Goal: Information Seeking & Learning: Learn about a topic

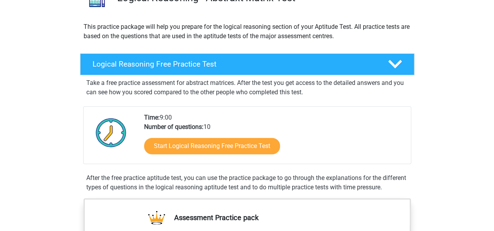
scroll to position [78, 0]
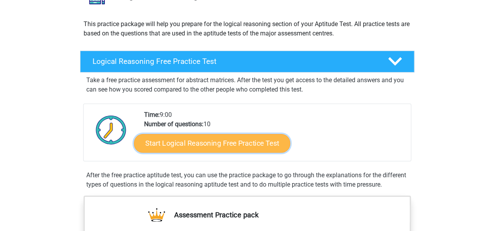
click at [265, 147] on link "Start Logical Reasoning Free Practice Test" at bounding box center [212, 143] width 156 height 19
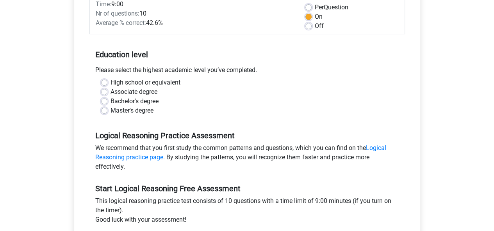
scroll to position [117, 0]
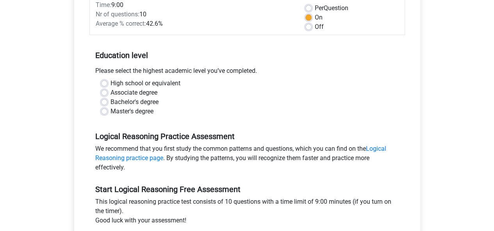
click at [110, 99] on label "Bachelor's degree" at bounding box center [134, 102] width 48 height 9
click at [105, 99] on input "Bachelor's degree" at bounding box center [104, 102] width 6 height 8
radio input "true"
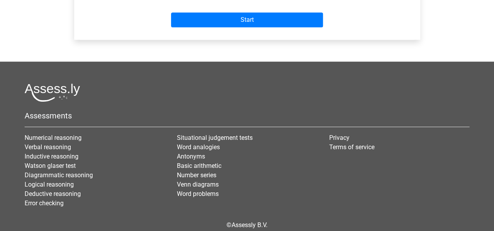
scroll to position [351, 0]
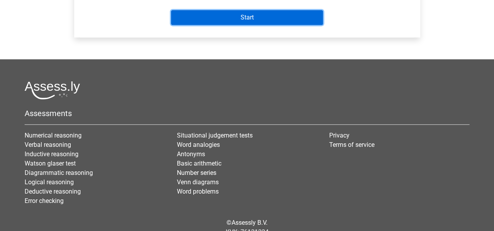
click at [260, 20] on input "Start" at bounding box center [247, 17] width 152 height 15
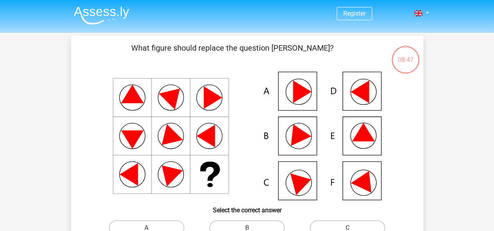
click at [364, 127] on icon at bounding box center [363, 132] width 23 height 18
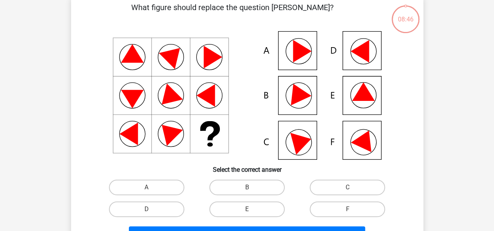
scroll to position [78, 0]
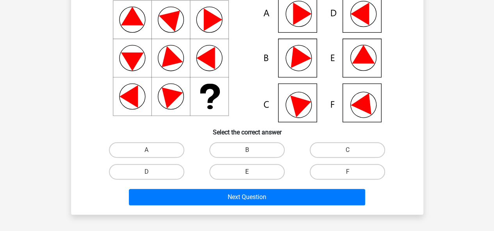
click at [257, 168] on label "E" at bounding box center [246, 172] width 75 height 16
click at [252, 172] on input "E" at bounding box center [249, 174] width 5 height 5
radio input "true"
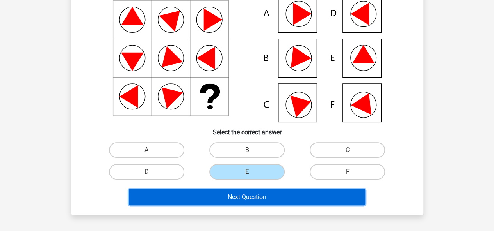
click at [288, 199] on button "Next Question" at bounding box center [247, 197] width 236 height 16
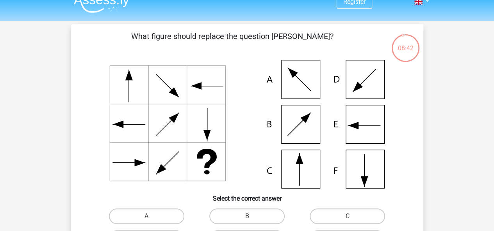
scroll to position [0, 0]
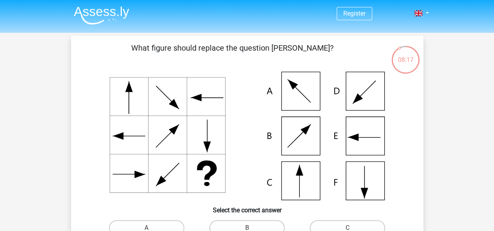
click at [295, 174] on icon at bounding box center [247, 136] width 314 height 129
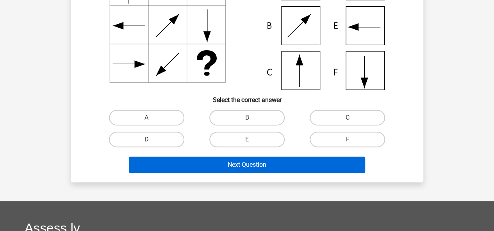
scroll to position [117, 0]
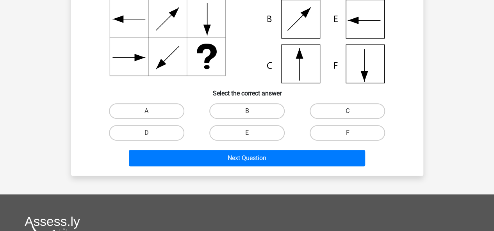
click at [327, 106] on label "C" at bounding box center [346, 111] width 75 height 16
click at [347, 111] on input "C" at bounding box center [349, 113] width 5 height 5
radio input "true"
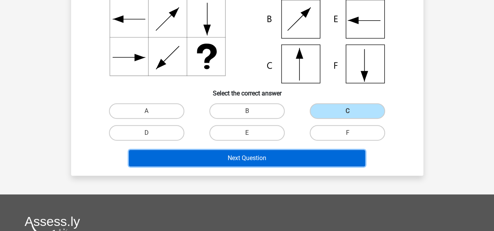
click at [285, 160] on button "Next Question" at bounding box center [247, 158] width 236 height 16
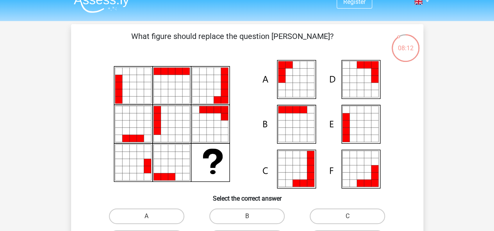
scroll to position [0, 0]
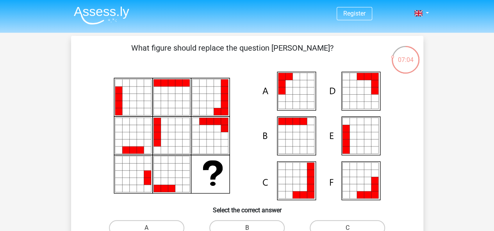
click at [156, 181] on icon at bounding box center [156, 181] width 7 height 7
click at [156, 175] on icon at bounding box center [156, 174] width 7 height 7
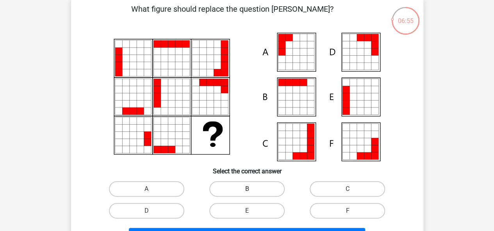
drag, startPoint x: 257, startPoint y: 190, endPoint x: 261, endPoint y: 186, distance: 5.2
click at [257, 190] on label "B" at bounding box center [246, 189] width 75 height 16
click at [252, 190] on input "B" at bounding box center [249, 191] width 5 height 5
radio input "true"
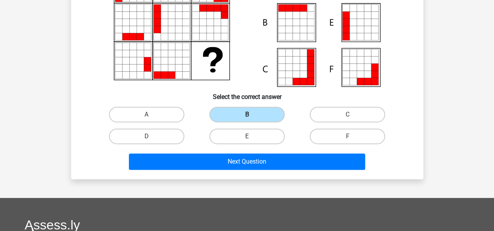
scroll to position [195, 0]
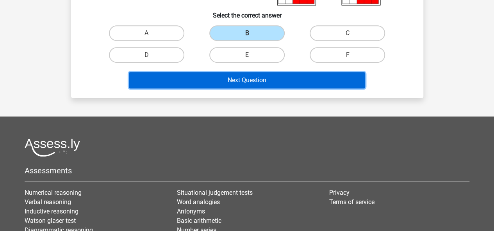
click at [286, 83] on button "Next Question" at bounding box center [247, 80] width 236 height 16
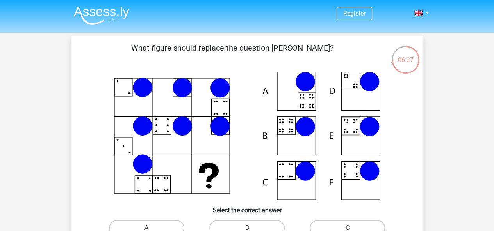
scroll to position [39, 0]
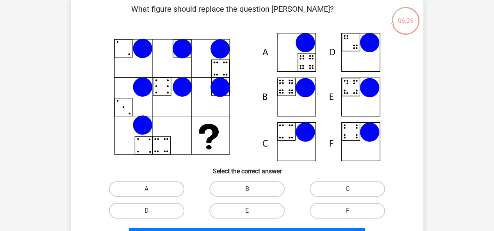
click at [234, 189] on label "B" at bounding box center [246, 189] width 75 height 16
click at [247, 189] on input "B" at bounding box center [249, 191] width 5 height 5
radio input "true"
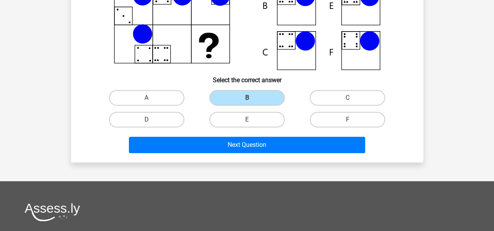
scroll to position [156, 0]
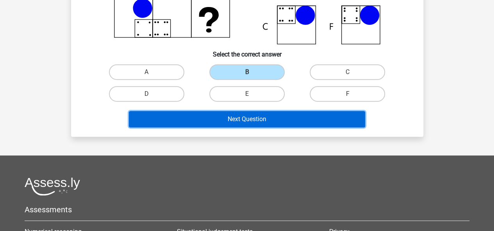
drag, startPoint x: 239, startPoint y: 118, endPoint x: 218, endPoint y: 105, distance: 24.6
click at [239, 117] on button "Next Question" at bounding box center [247, 119] width 236 height 16
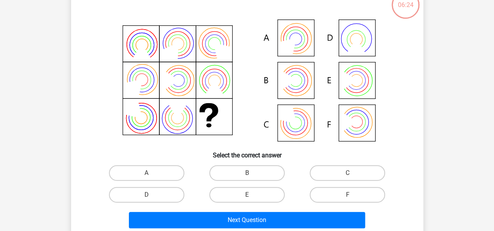
scroll to position [36, 0]
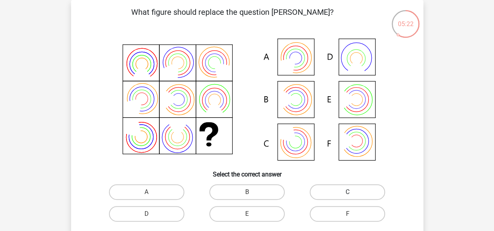
click at [354, 195] on label "C" at bounding box center [346, 193] width 75 height 16
click at [352, 195] on input "C" at bounding box center [349, 194] width 5 height 5
radio input "true"
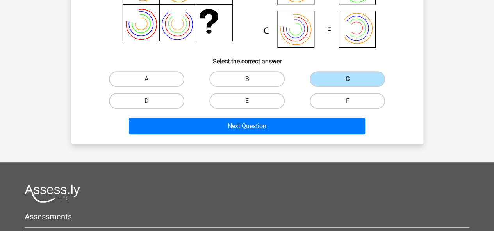
scroll to position [153, 0]
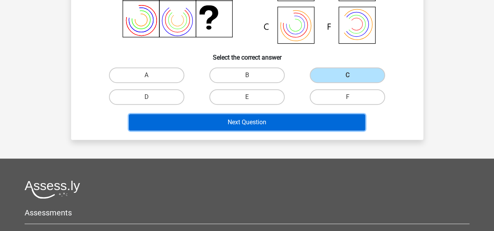
click at [252, 117] on button "Next Question" at bounding box center [247, 122] width 236 height 16
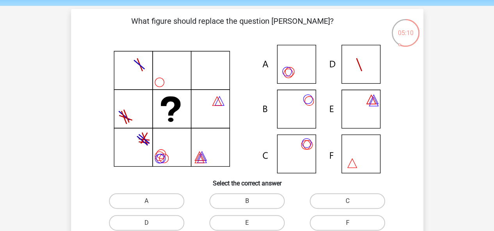
scroll to position [39, 0]
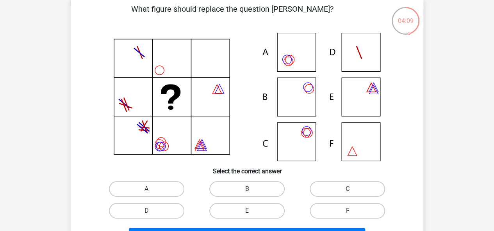
click at [349, 190] on input "C" at bounding box center [349, 191] width 5 height 5
radio input "true"
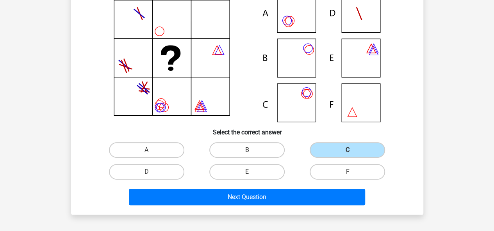
scroll to position [117, 0]
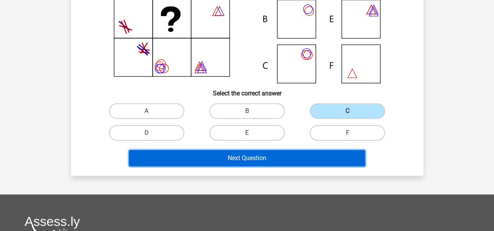
click at [234, 163] on button "Next Question" at bounding box center [247, 158] width 236 height 16
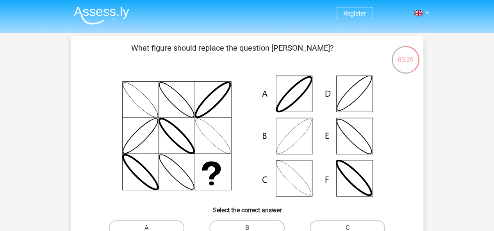
scroll to position [39, 0]
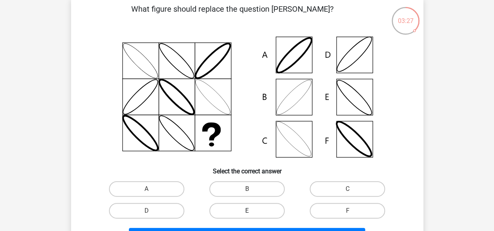
drag, startPoint x: 261, startPoint y: 213, endPoint x: 259, endPoint y: 208, distance: 4.9
click at [261, 214] on label "E" at bounding box center [246, 211] width 75 height 16
click at [252, 214] on input "E" at bounding box center [249, 213] width 5 height 5
radio input "true"
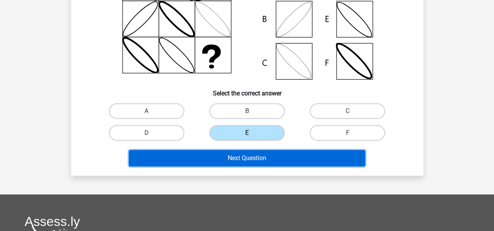
click at [267, 163] on button "Next Question" at bounding box center [247, 158] width 236 height 16
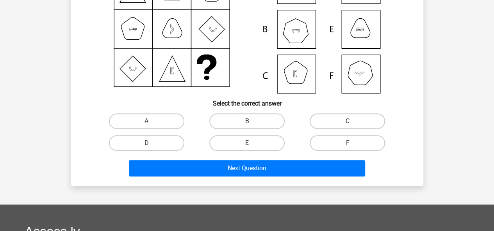
scroll to position [114, 0]
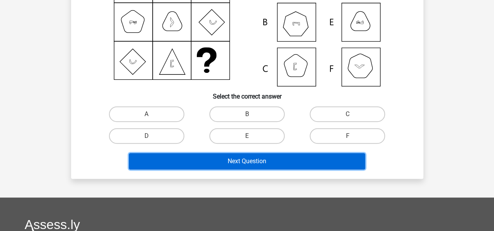
click at [275, 161] on button "Next Question" at bounding box center [247, 161] width 236 height 16
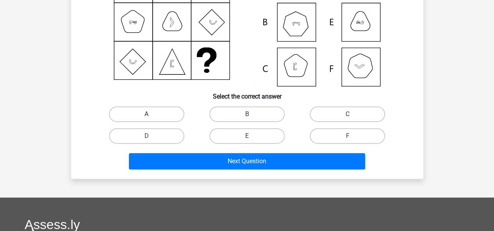
click at [162, 109] on label "A" at bounding box center [146, 115] width 75 height 16
click at [151, 114] on input "A" at bounding box center [148, 116] width 5 height 5
radio input "true"
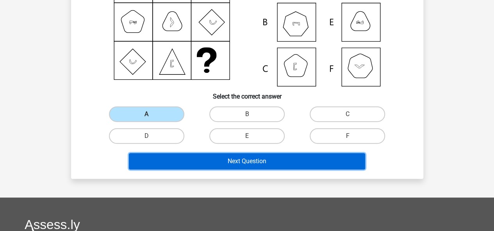
click at [199, 165] on button "Next Question" at bounding box center [247, 161] width 236 height 16
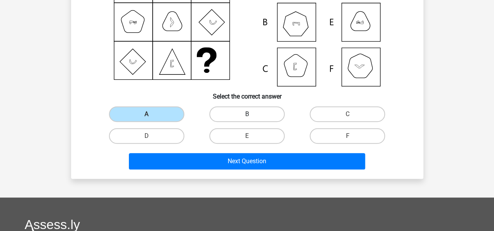
click at [236, 119] on label "B" at bounding box center [246, 115] width 75 height 16
click at [247, 119] on input "B" at bounding box center [249, 116] width 5 height 5
radio input "true"
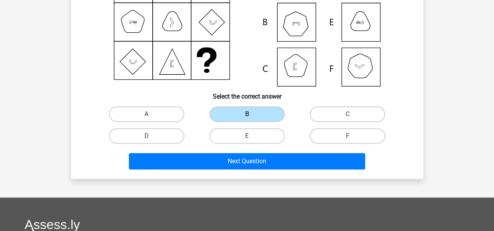
drag, startPoint x: 236, startPoint y: 148, endPoint x: 236, endPoint y: 155, distance: 7.4
click at [236, 149] on div "Next Question" at bounding box center [246, 160] width 327 height 26
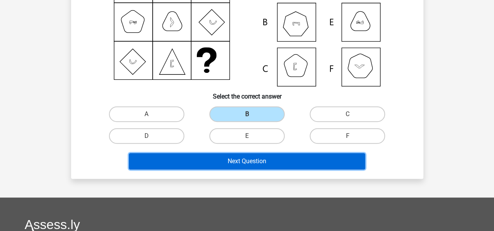
click at [234, 160] on button "Next Question" at bounding box center [247, 161] width 236 height 16
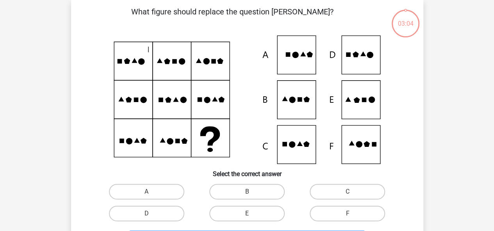
scroll to position [36, 0]
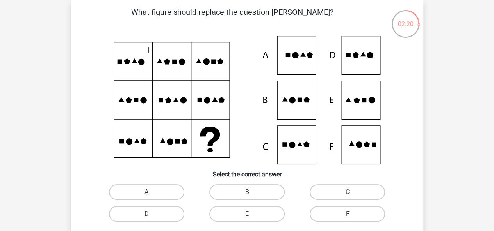
drag, startPoint x: 358, startPoint y: 99, endPoint x: 327, endPoint y: 114, distance: 34.2
click at [358, 99] on icon at bounding box center [356, 101] width 6 height 6
click at [247, 213] on label "E" at bounding box center [246, 214] width 75 height 16
click at [247, 214] on input "E" at bounding box center [249, 216] width 5 height 5
radio input "true"
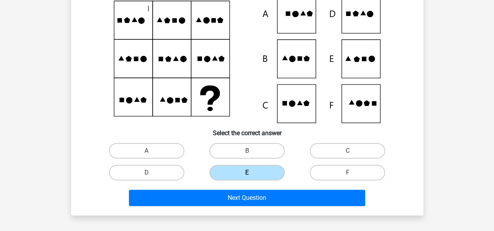
scroll to position [114, 0]
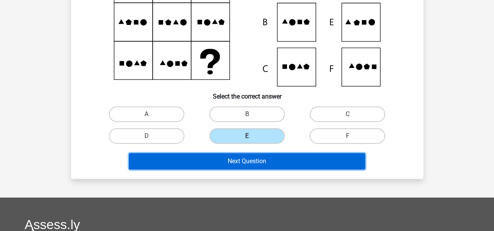
click at [258, 164] on button "Next Question" at bounding box center [247, 161] width 236 height 16
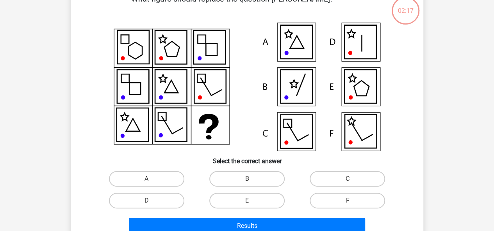
scroll to position [36, 0]
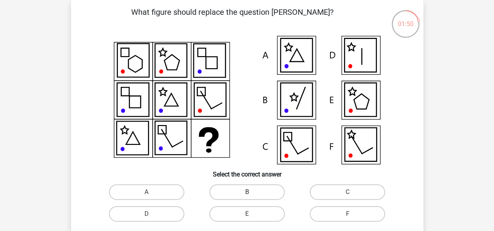
click at [247, 199] on label "B" at bounding box center [246, 193] width 75 height 16
click at [247, 197] on input "B" at bounding box center [249, 194] width 5 height 5
radio input "true"
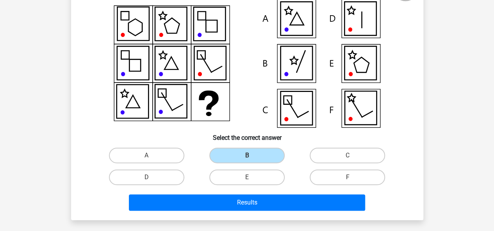
scroll to position [153, 0]
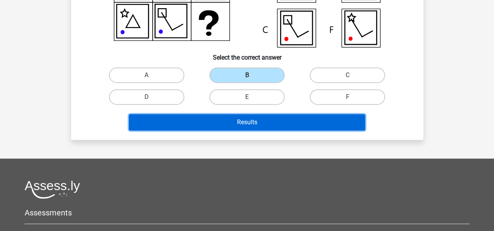
click at [256, 122] on button "Results" at bounding box center [247, 122] width 236 height 16
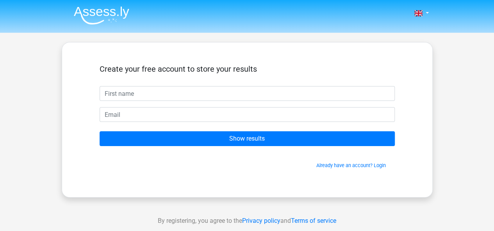
click at [220, 86] on input "text" at bounding box center [246, 93] width 295 height 15
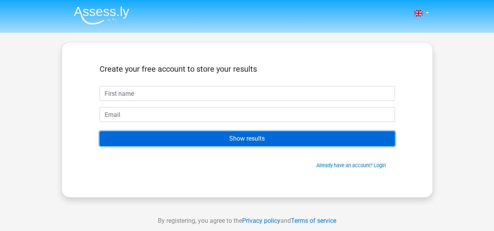
click at [240, 144] on input "Show results" at bounding box center [246, 138] width 295 height 15
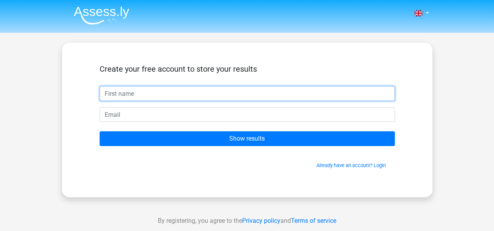
click at [233, 98] on input "text" at bounding box center [246, 93] width 295 height 15
type input "dd"
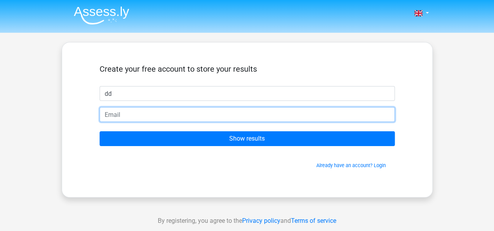
click at [204, 119] on input "email" at bounding box center [246, 114] width 295 height 15
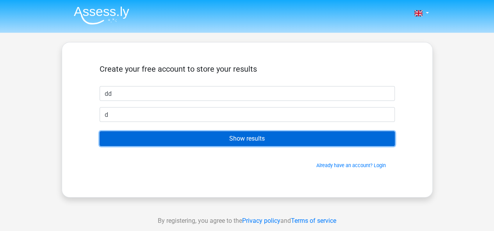
click at [233, 138] on input "Show results" at bounding box center [246, 138] width 295 height 15
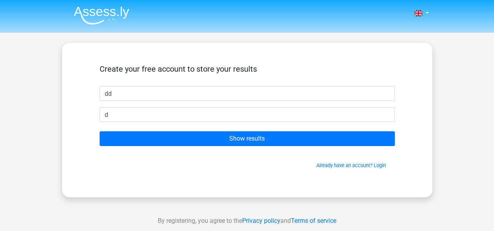
click at [185, 122] on form "Create your free account to store your results dd d Show results Already have a…" at bounding box center [246, 116] width 295 height 105
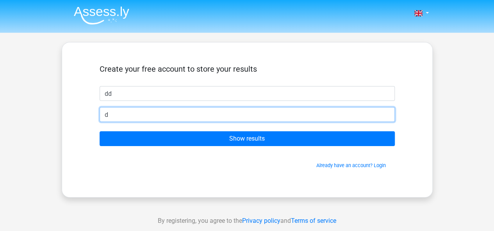
click at [170, 118] on input "d" at bounding box center [246, 114] width 295 height 15
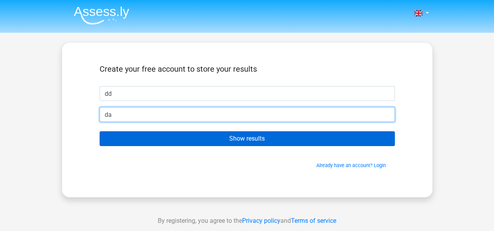
type input "dafinaa.aliji@gmail.com"
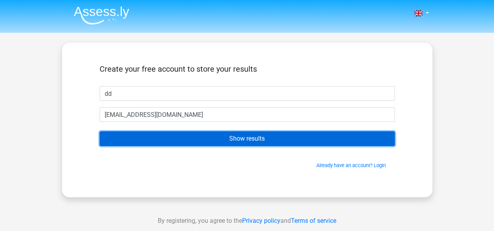
click at [229, 137] on input "Show results" at bounding box center [246, 138] width 295 height 15
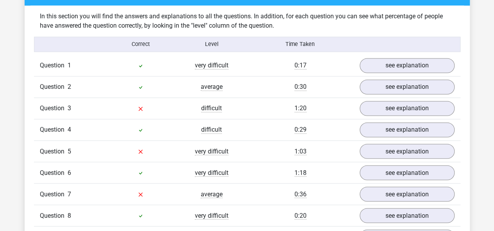
scroll to position [585, 0]
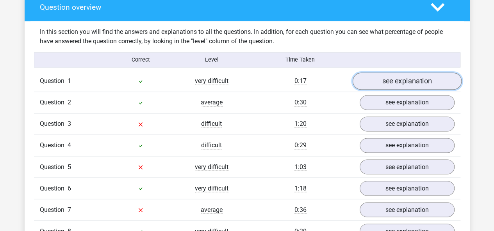
click at [431, 83] on link "see explanation" at bounding box center [406, 81] width 109 height 17
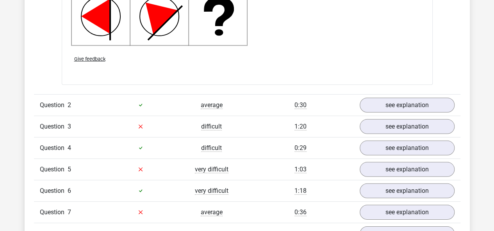
scroll to position [1092, 0]
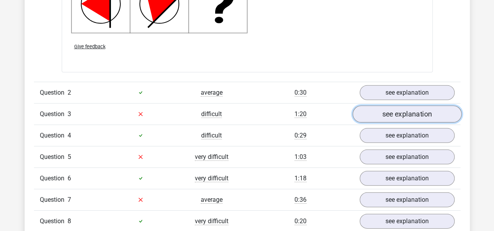
click at [387, 114] on link "see explanation" at bounding box center [406, 114] width 109 height 17
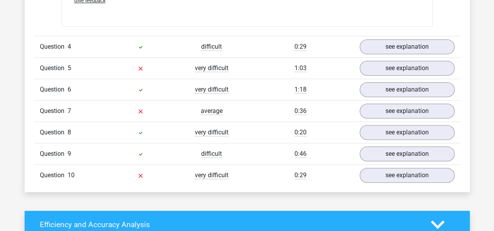
scroll to position [1717, 0]
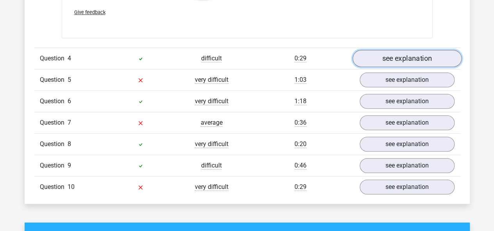
click at [408, 57] on link "see explanation" at bounding box center [406, 58] width 109 height 17
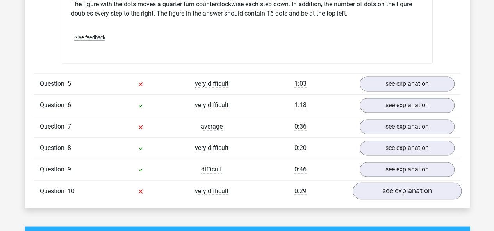
scroll to position [1990, 0]
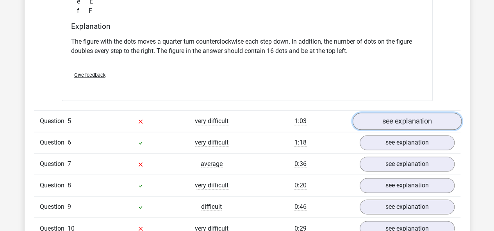
click at [412, 121] on link "see explanation" at bounding box center [406, 121] width 109 height 17
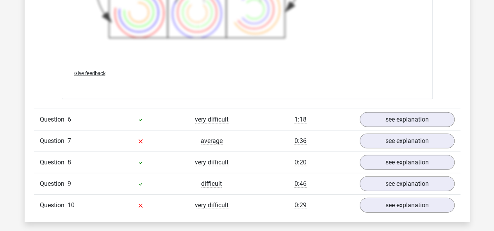
scroll to position [2575, 0]
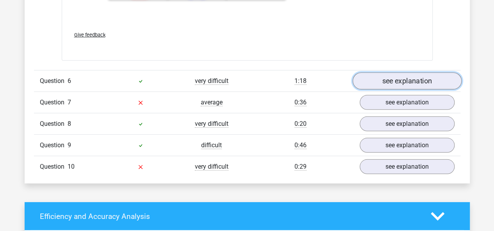
click at [408, 75] on link "see explanation" at bounding box center [406, 81] width 109 height 17
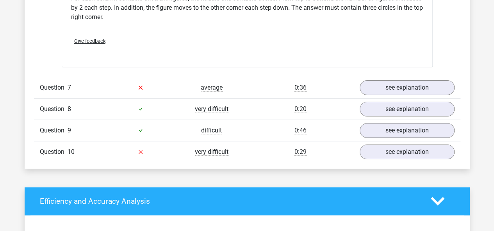
scroll to position [2926, 0]
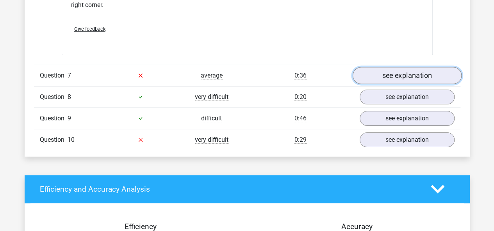
click at [416, 70] on link "see explanation" at bounding box center [406, 75] width 109 height 17
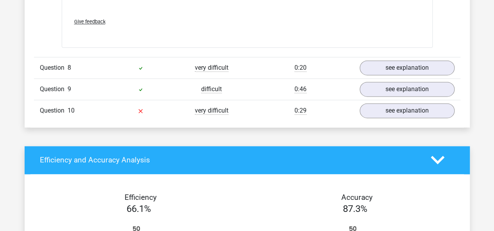
scroll to position [3472, 0]
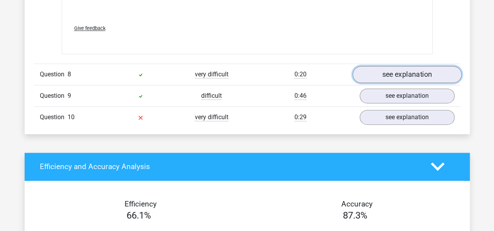
click at [403, 68] on link "see explanation" at bounding box center [406, 74] width 109 height 17
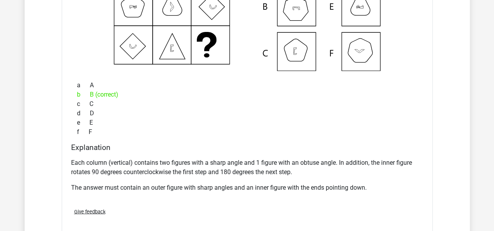
scroll to position [3628, 0]
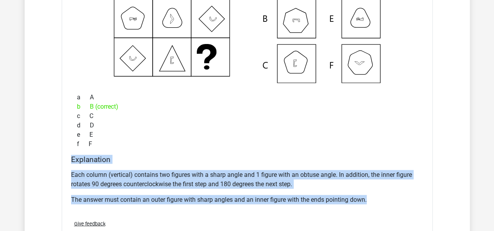
drag, startPoint x: 285, startPoint y: 199, endPoint x: 71, endPoint y: 154, distance: 219.0
click at [71, 155] on div "Explanation Each column (vertical) contains two figures with a sharp angle and …" at bounding box center [247, 184] width 358 height 59
click at [103, 155] on h4 "Explanation" at bounding box center [247, 159] width 352 height 9
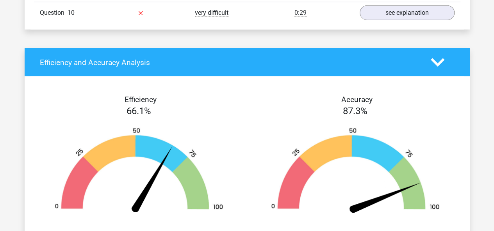
scroll to position [3823, 0]
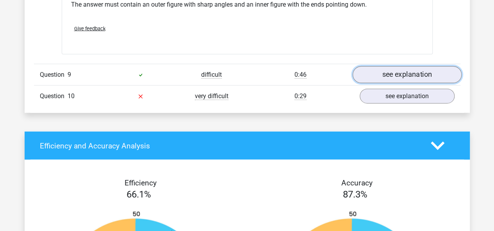
click at [408, 74] on link "see explanation" at bounding box center [406, 74] width 109 height 17
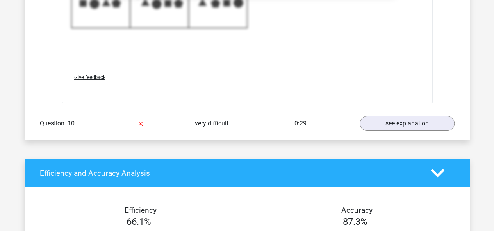
scroll to position [4331, 0]
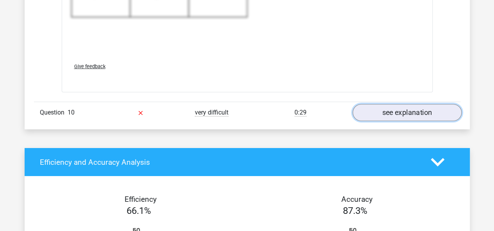
click at [405, 110] on link "see explanation" at bounding box center [406, 112] width 109 height 17
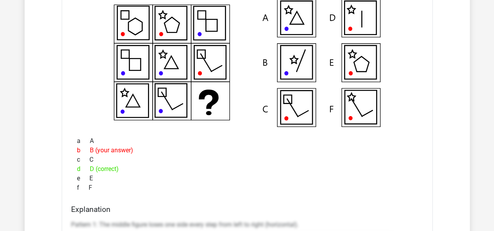
scroll to position [4526, 0]
